Goal: Information Seeking & Learning: Learn about a topic

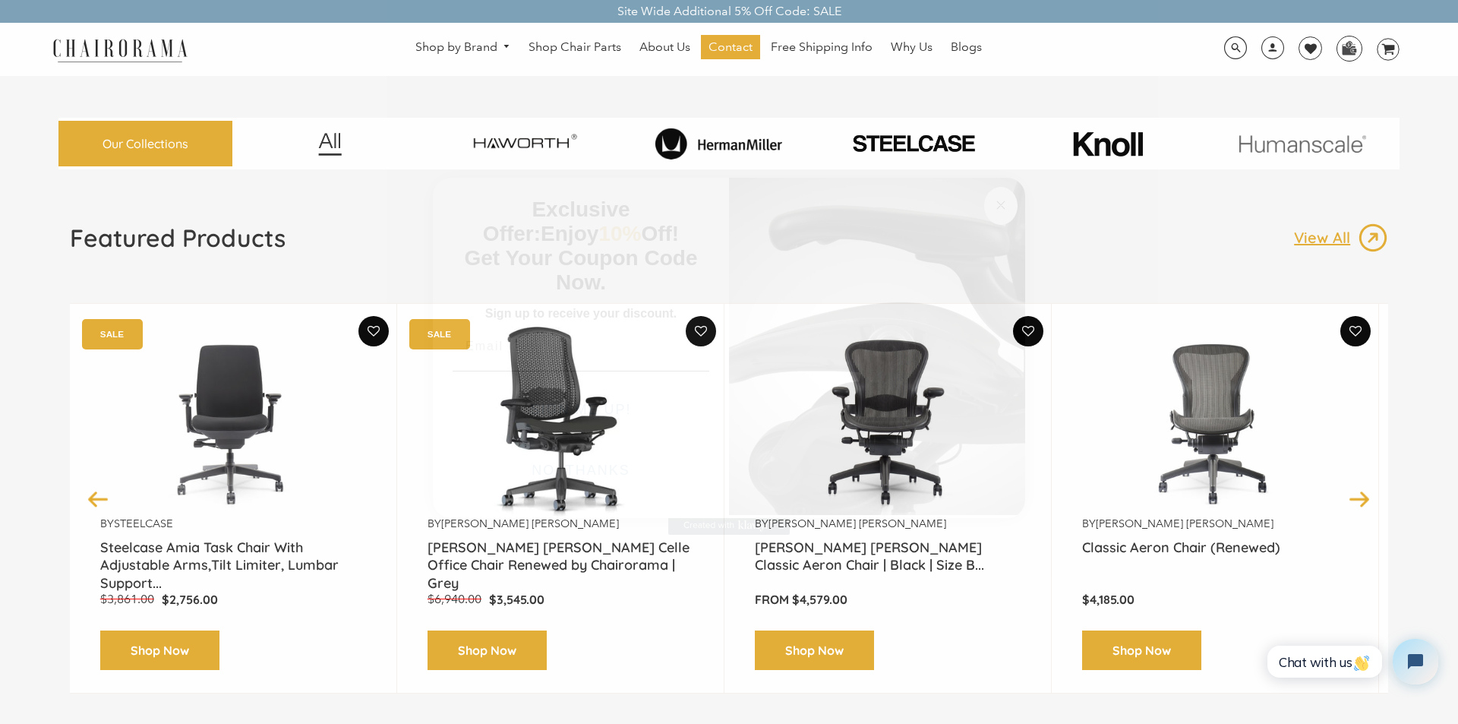
drag, startPoint x: 1003, startPoint y: 198, endPoint x: 994, endPoint y: 188, distance: 13.4
click at [1003, 198] on circle "Close dialog" at bounding box center [1001, 204] width 17 height 17
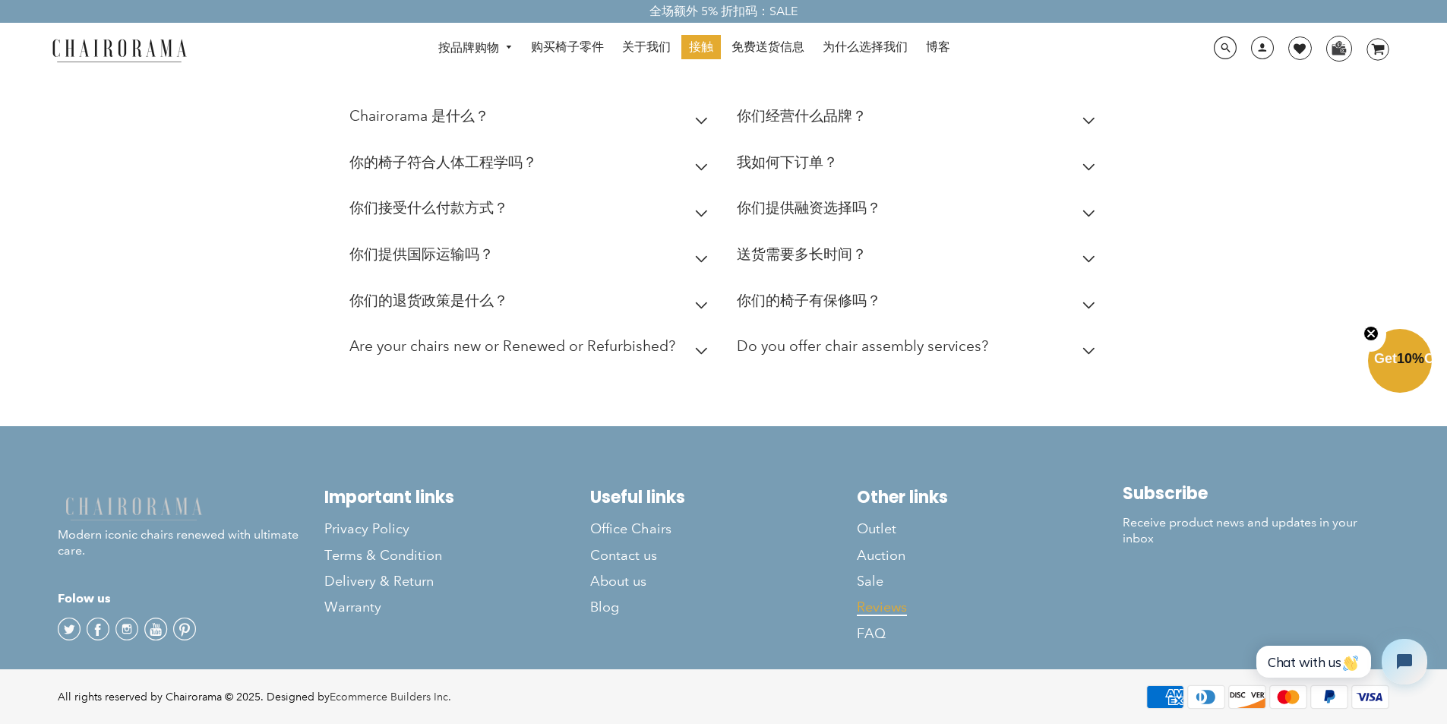
scroll to position [4218, 0]
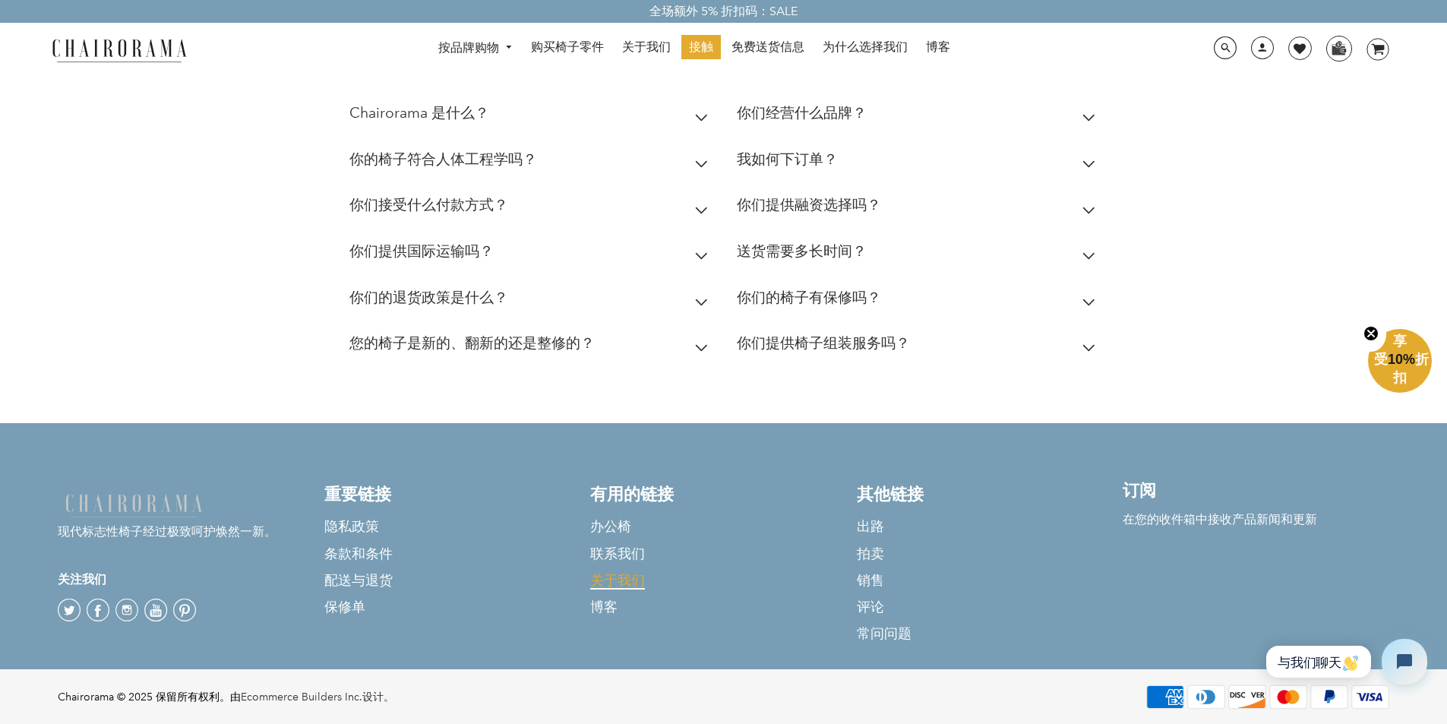
click at [626, 588] on font "关于我们" at bounding box center [617, 579] width 55 height 17
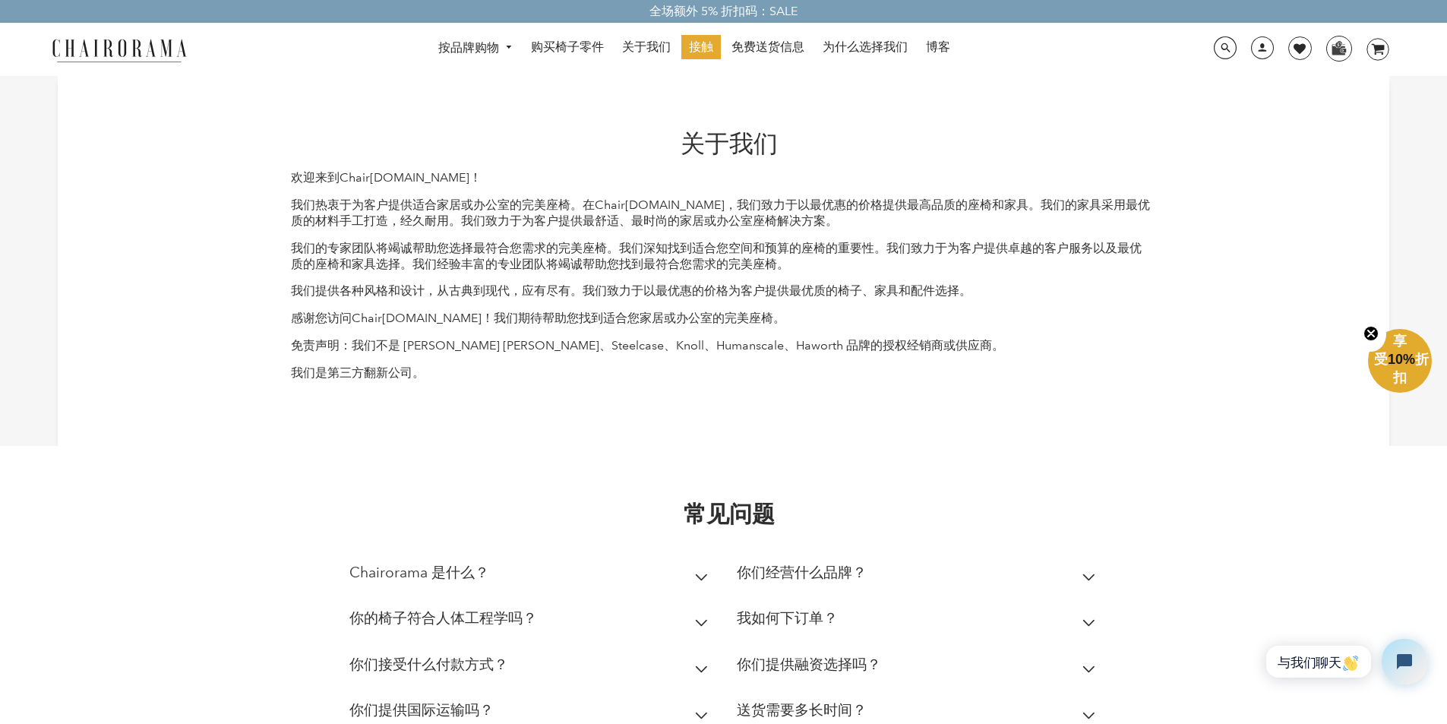
click at [1056, 569] on summary "你们经营什么品牌？" at bounding box center [919, 576] width 365 height 46
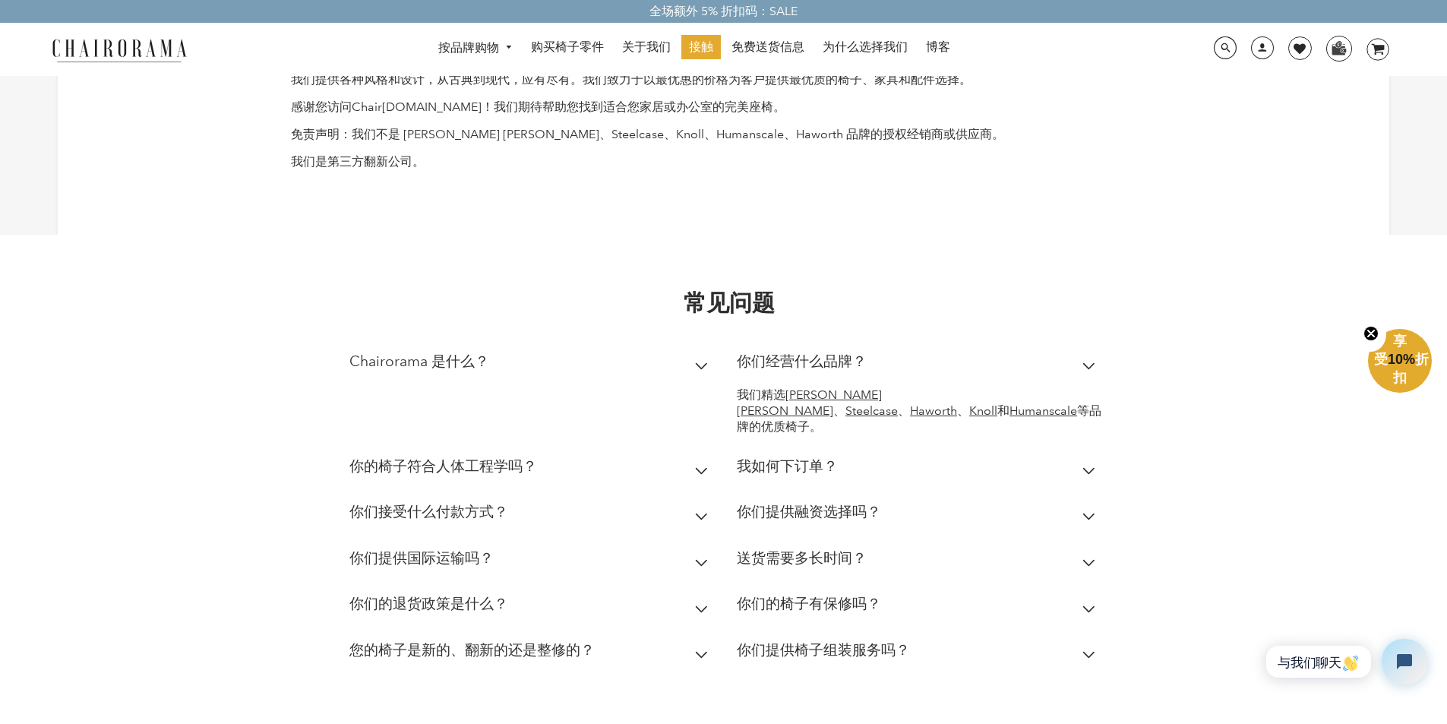
scroll to position [228, 0]
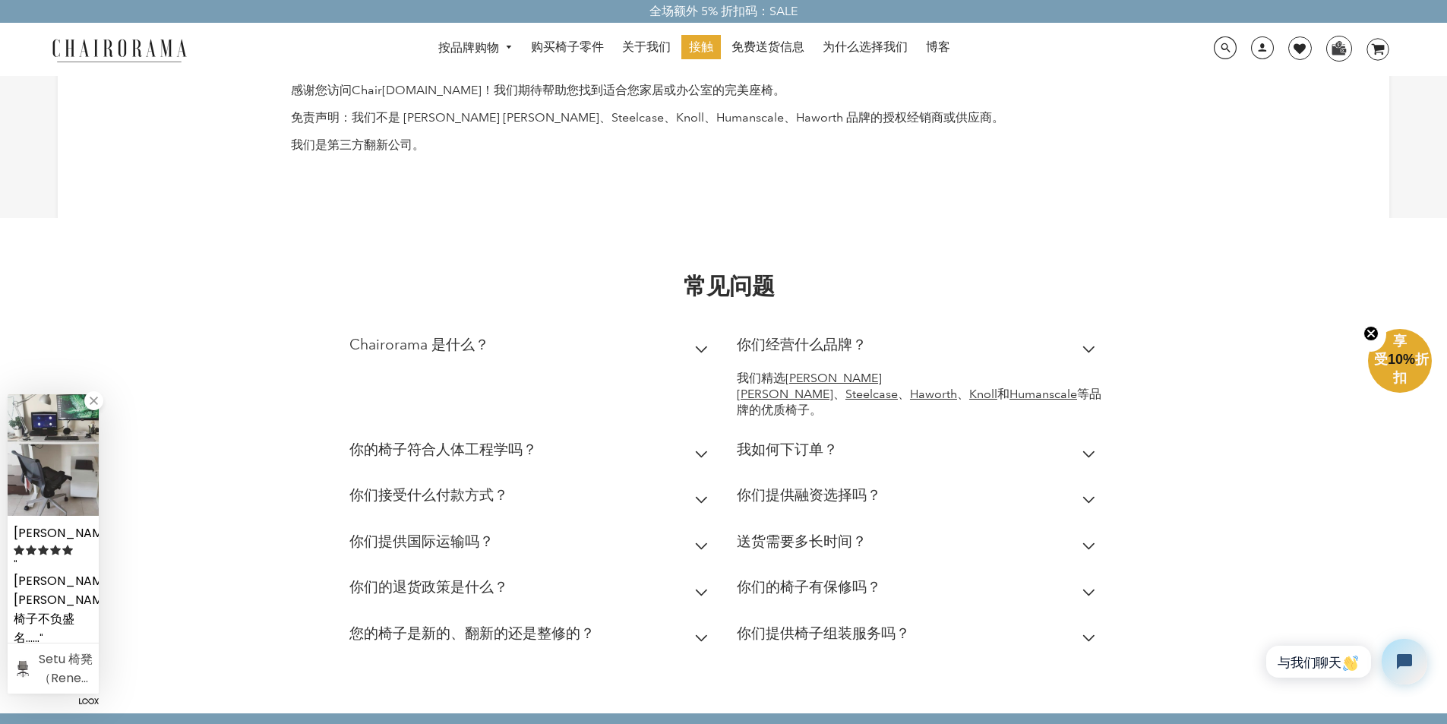
click at [620, 423] on div "Chairorama 是什么？ Chairorama 是您购买顶级座椅的首选之地，提供 Herman Miller 、 Steelcase 、 Haworth…" at bounding box center [531, 377] width 365 height 105
click at [613, 438] on summary "你的椅子符合人体工程学吗？" at bounding box center [531, 453] width 365 height 46
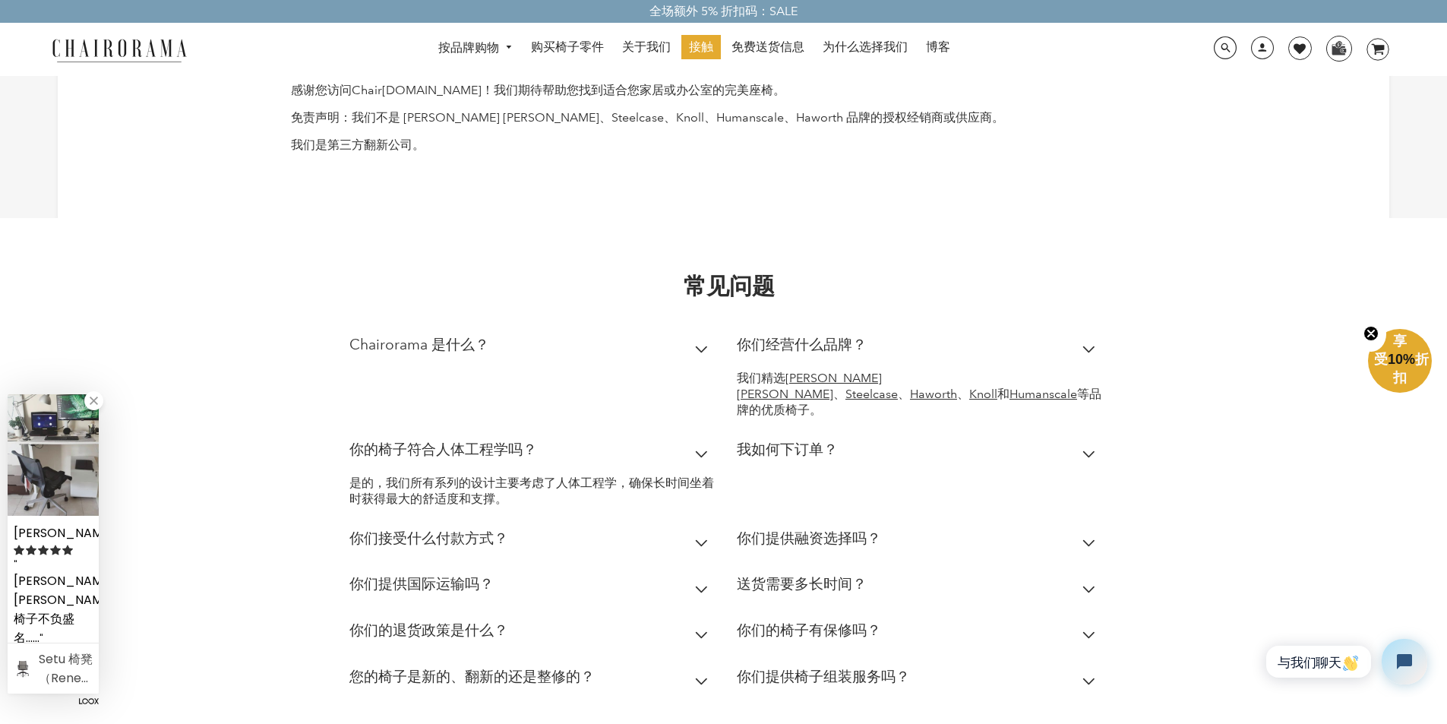
click at [620, 535] on summary "你们接受什么付款方式？" at bounding box center [531, 542] width 365 height 46
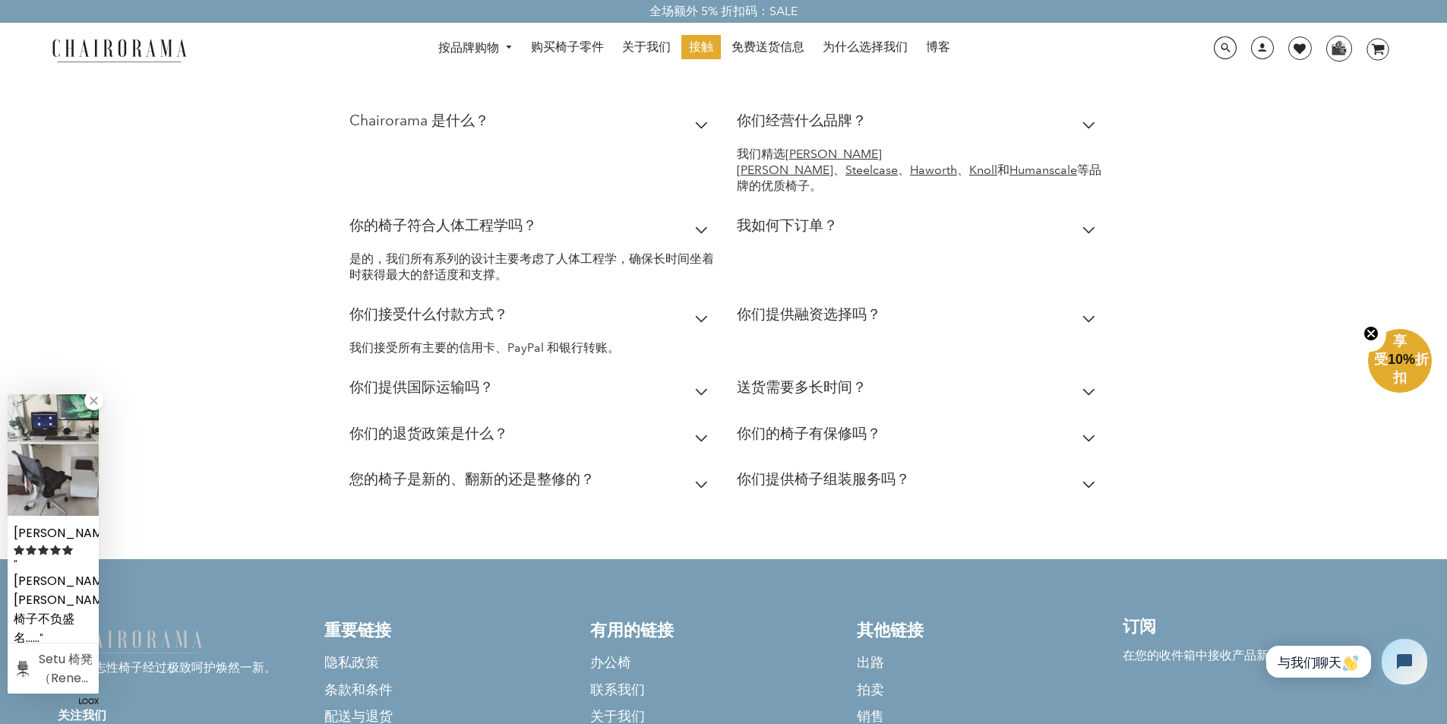
scroll to position [456, 0]
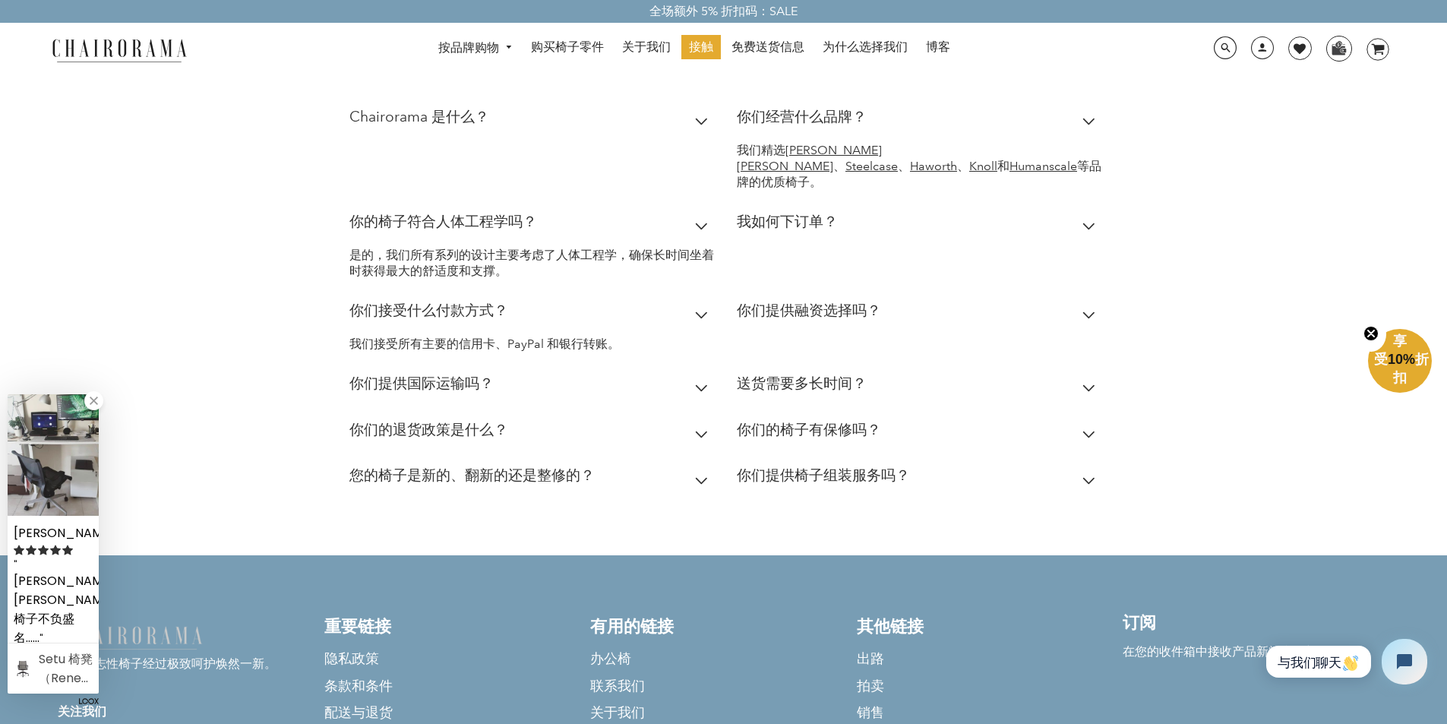
click at [886, 305] on summary "你们提供融资选择吗？" at bounding box center [919, 314] width 365 height 46
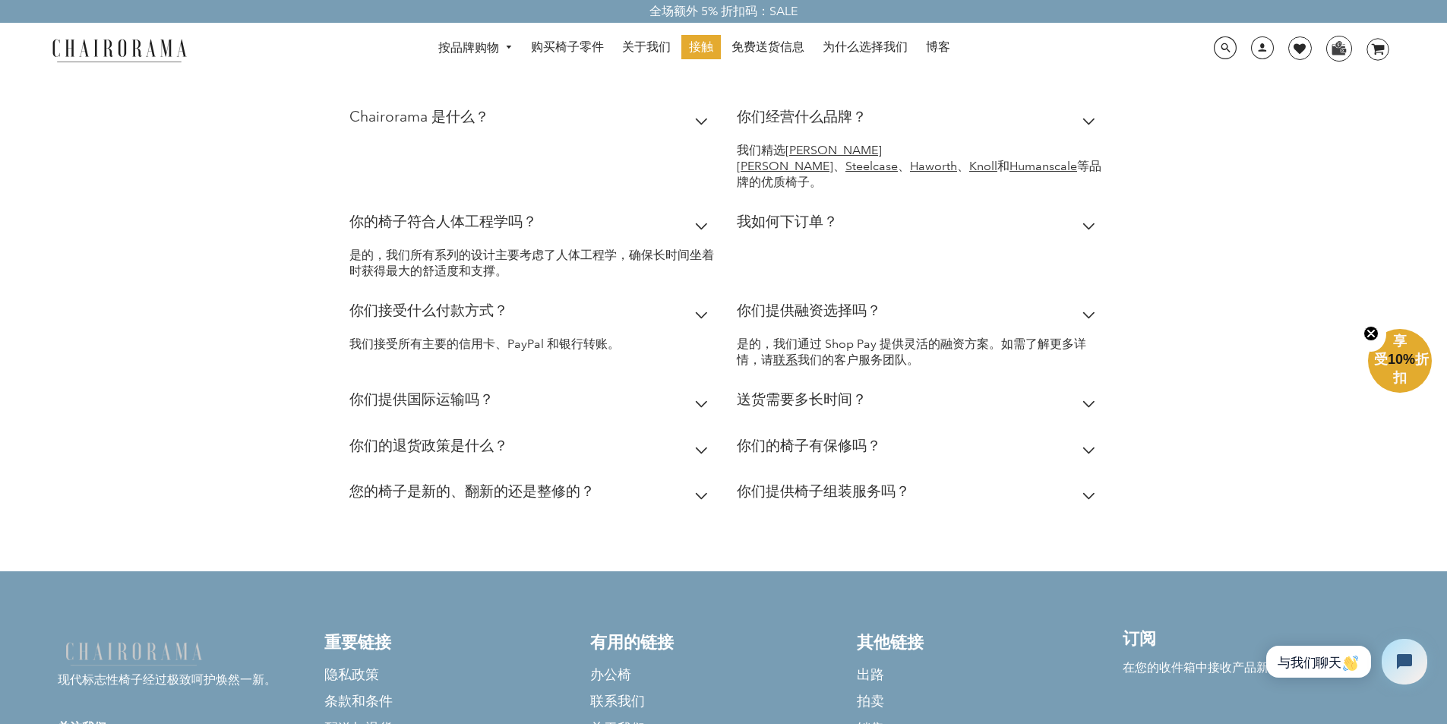
click at [957, 399] on summary "送货需要多长时间？" at bounding box center [919, 403] width 365 height 46
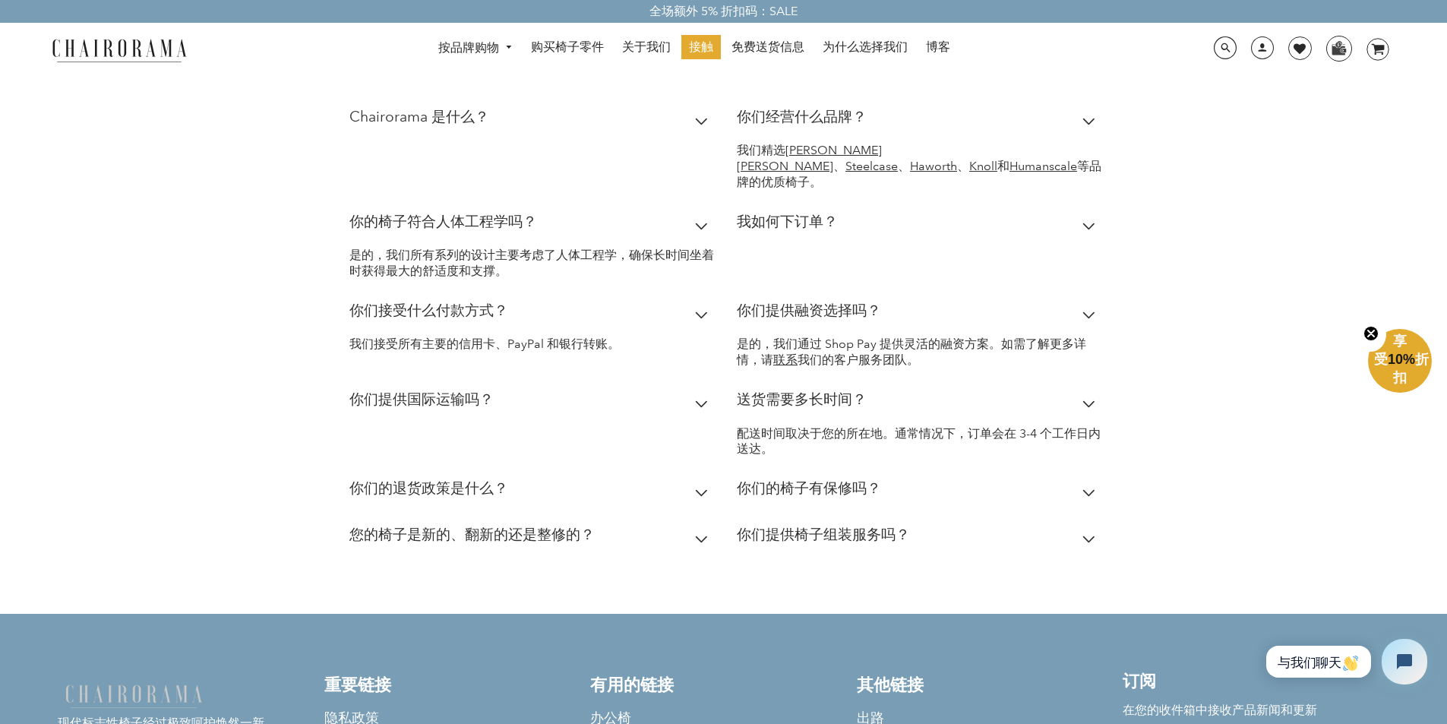
click at [932, 531] on summary "你们提供椅子组装服务吗？" at bounding box center [919, 538] width 365 height 46
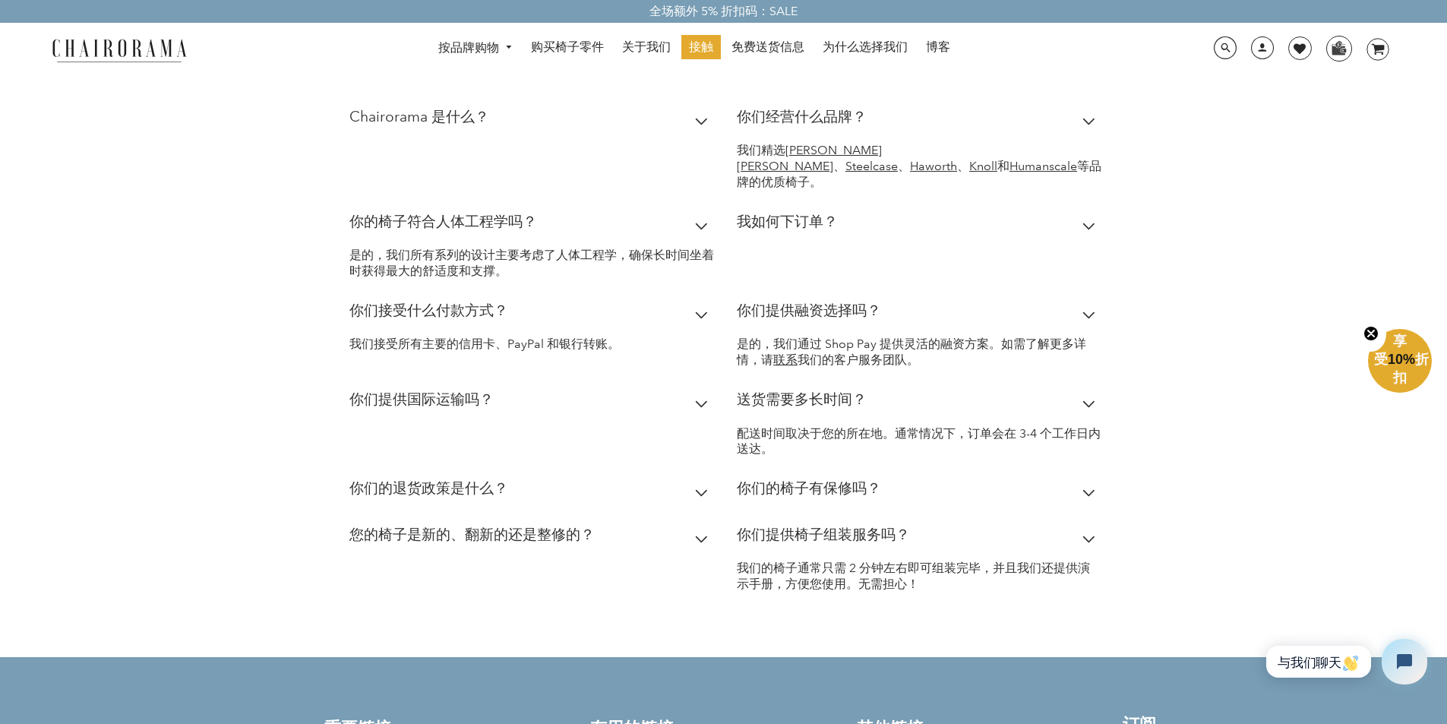
click at [564, 521] on summary "您的椅子是新的、翻新的还是整修的？" at bounding box center [531, 538] width 365 height 46
click at [578, 490] on summary "你们的退货政策是什么？" at bounding box center [531, 492] width 365 height 46
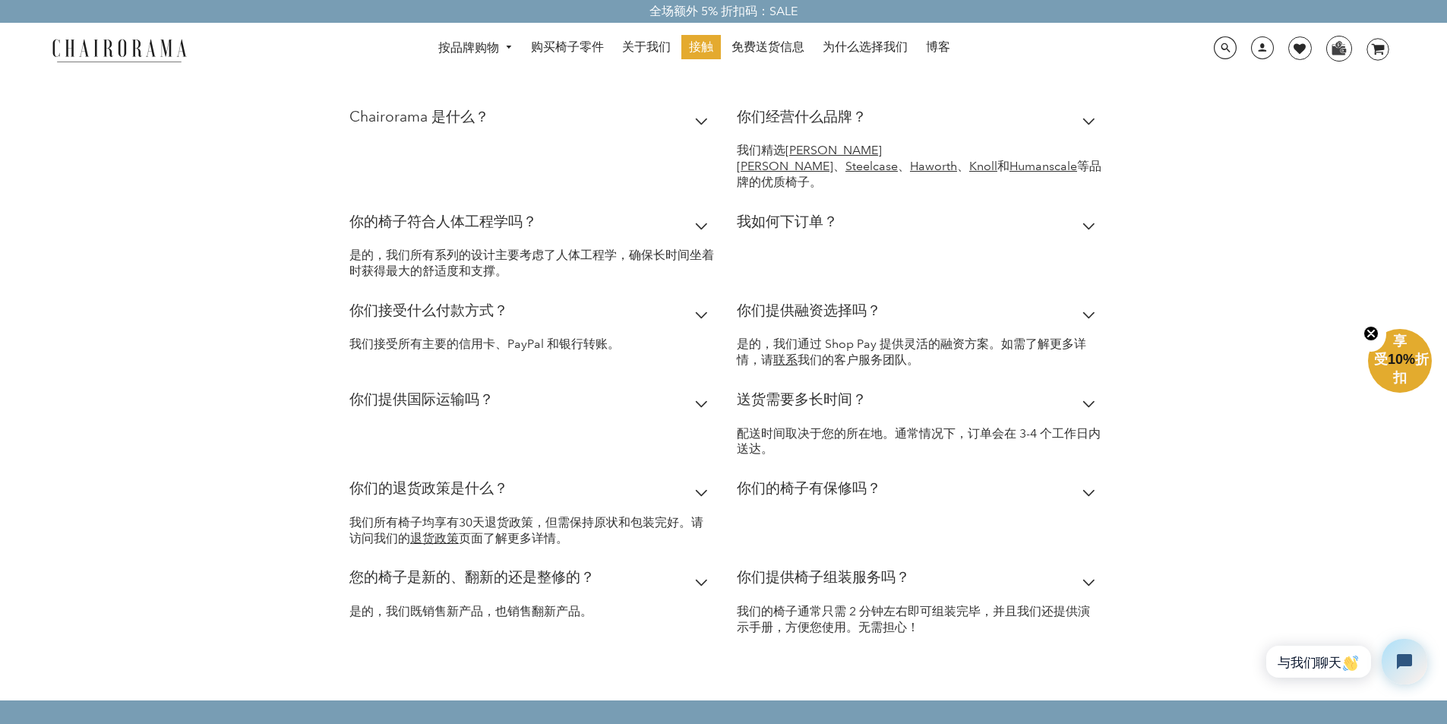
click at [946, 504] on summary "你们的椅子有保修吗？" at bounding box center [919, 492] width 365 height 46
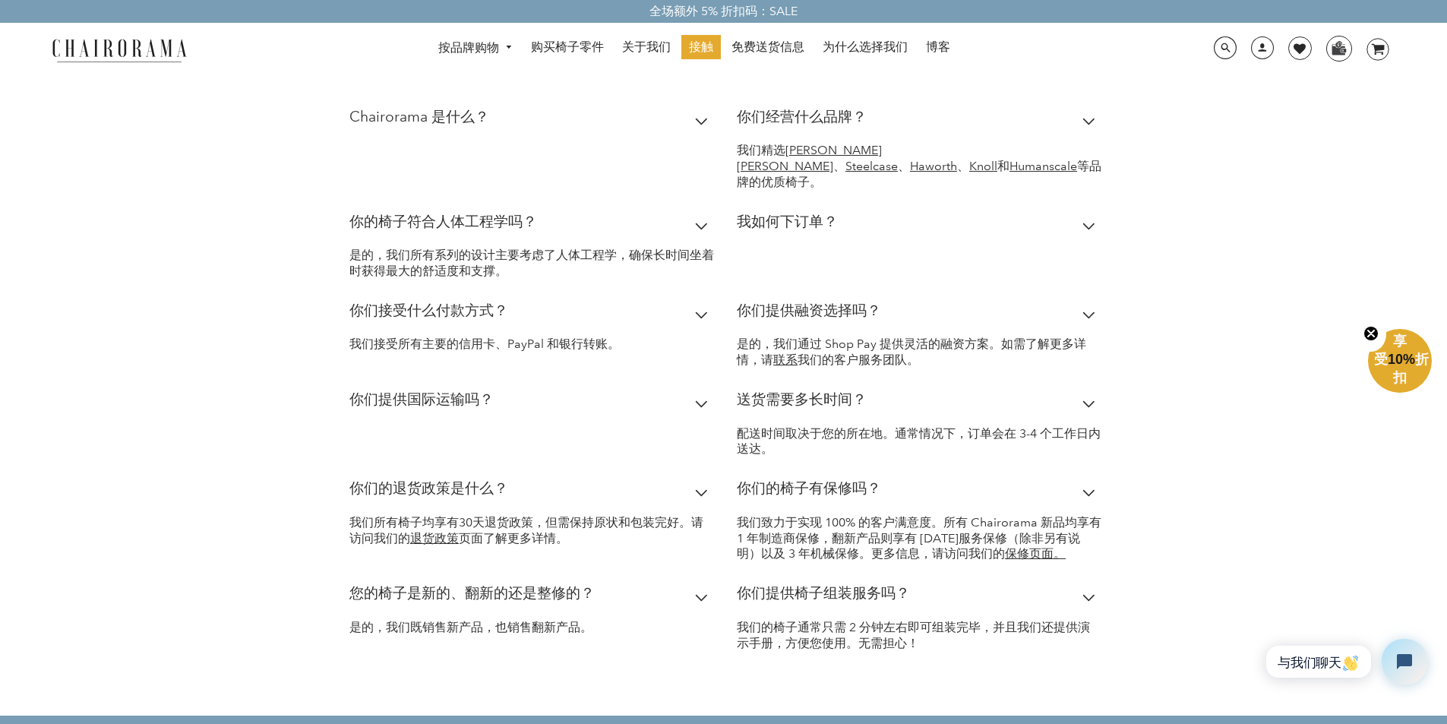
drag, startPoint x: 536, startPoint y: 246, endPoint x: 592, endPoint y: 128, distance: 130.5
click at [537, 246] on summary "你的椅子符合人体工程学吗？" at bounding box center [531, 225] width 365 height 46
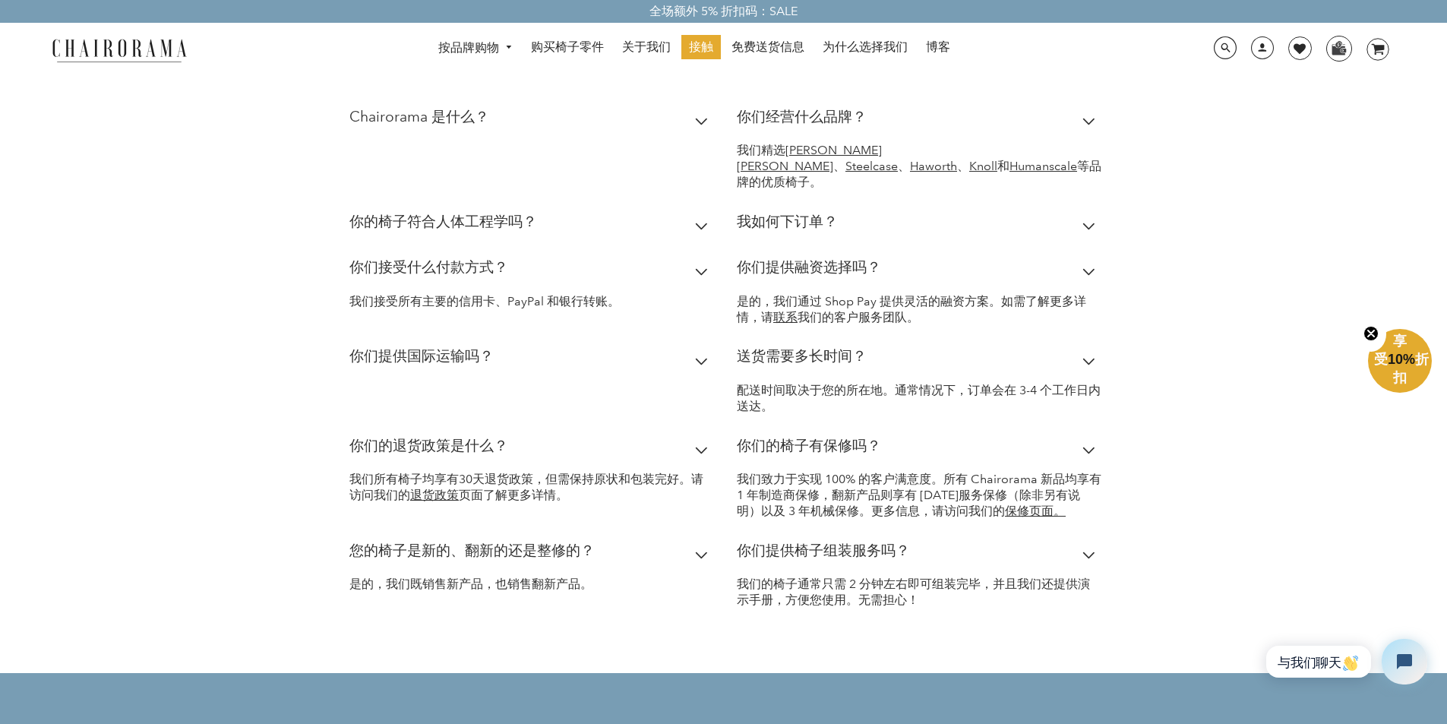
click at [592, 128] on summary "Chairorama 是什么？" at bounding box center [531, 120] width 365 height 46
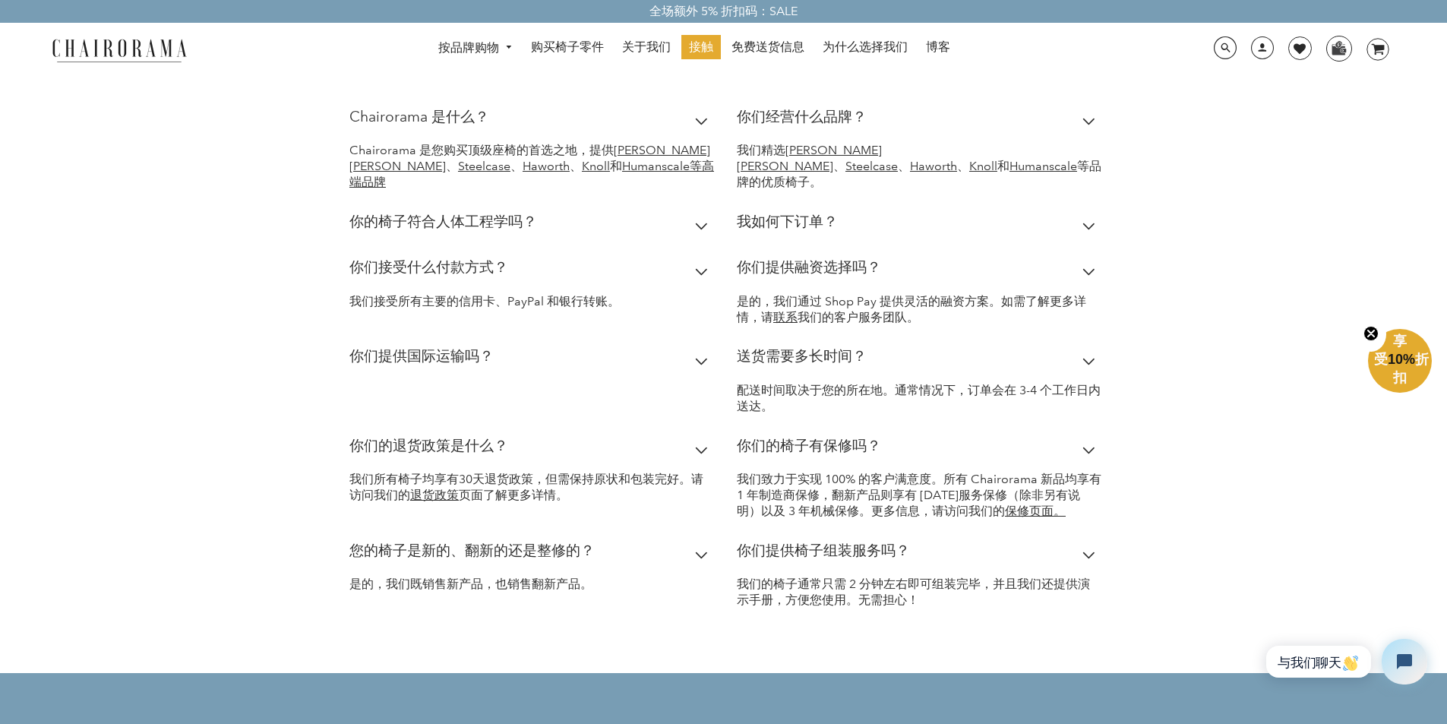
click at [612, 201] on div "Chairorama 是什么？ Chairorama 是您购买顶级座椅的首选之地，提供 Herman Miller 、 Steelcase 、 Haworth…" at bounding box center [531, 149] width 365 height 105
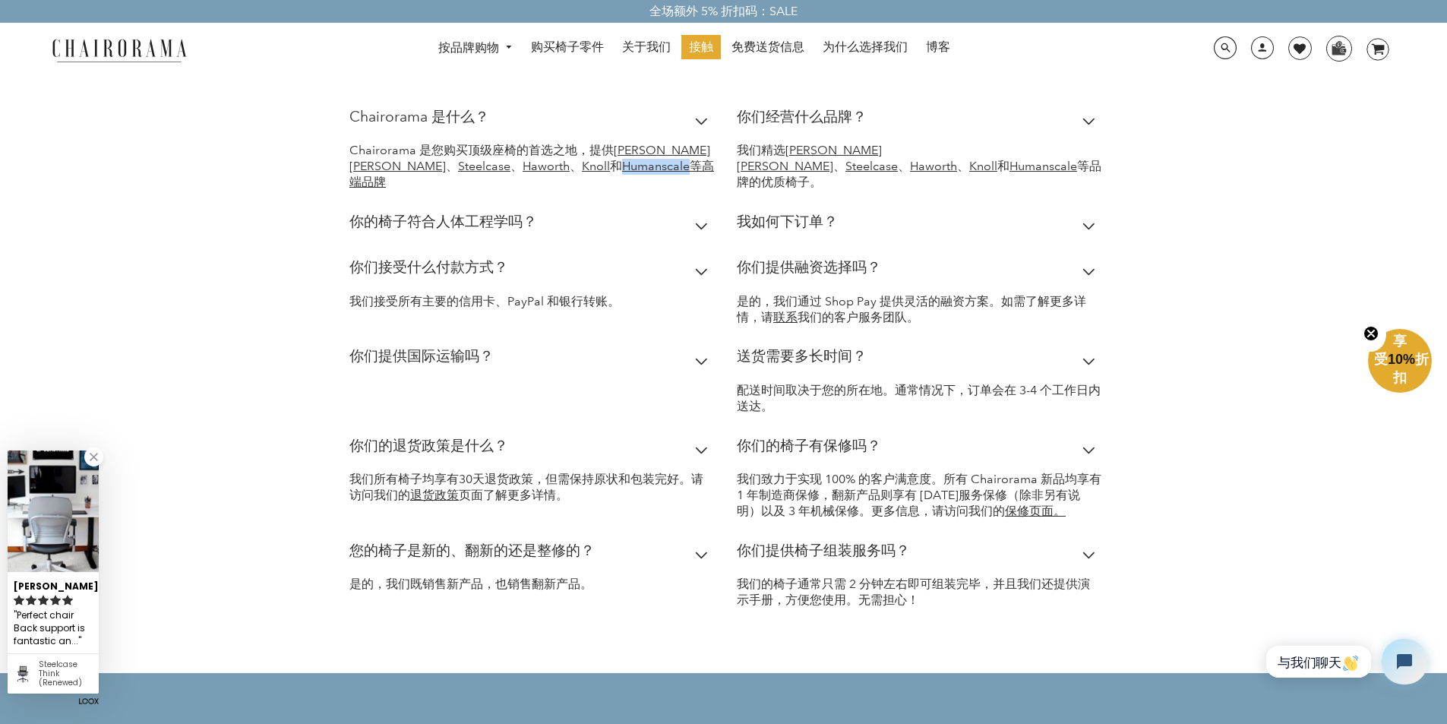
click at [612, 201] on div "Chairorama 是什么？ Chairorama 是您购买顶级座椅的首选之地，提供 Herman Miller 、 Steelcase 、 Haworth…" at bounding box center [531, 149] width 365 height 105
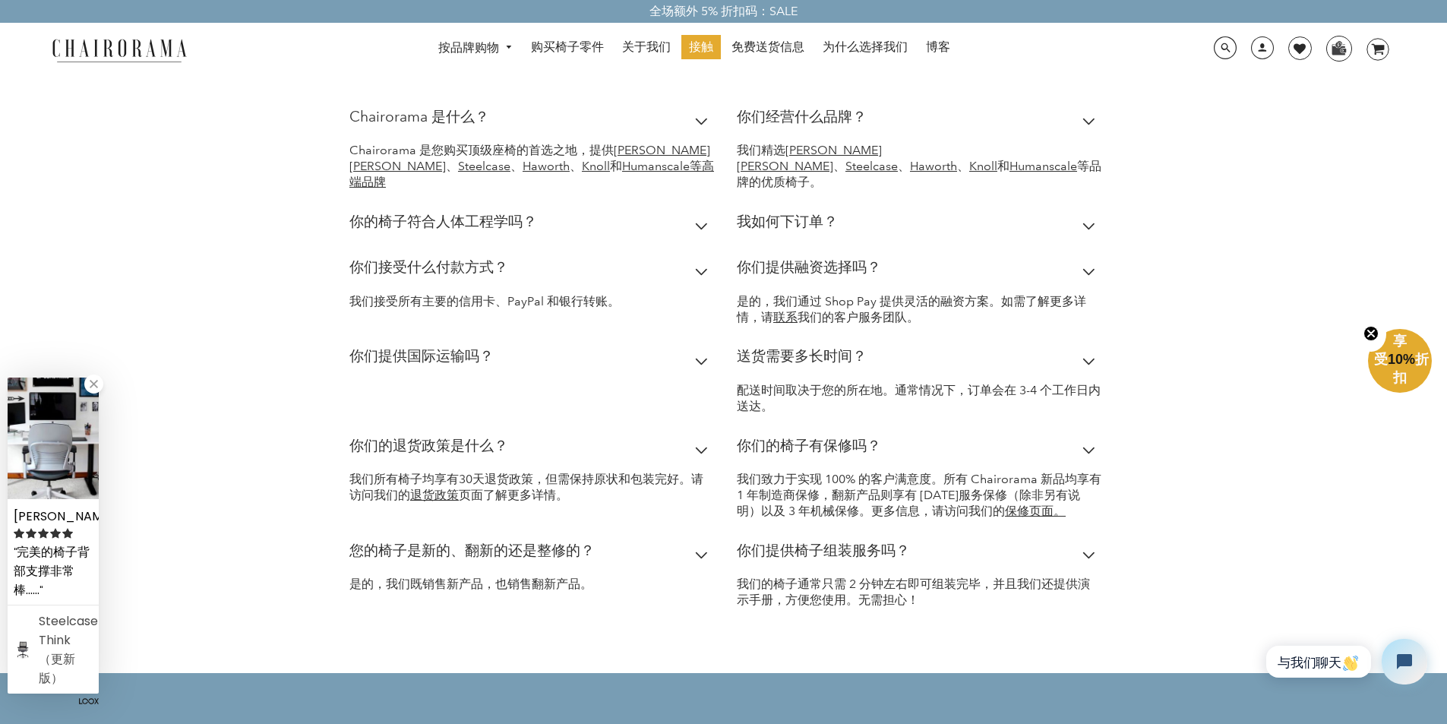
click at [613, 217] on summary "你的椅子符合人体工程学吗？" at bounding box center [531, 225] width 365 height 46
